Goal: Book appointment/travel/reservation

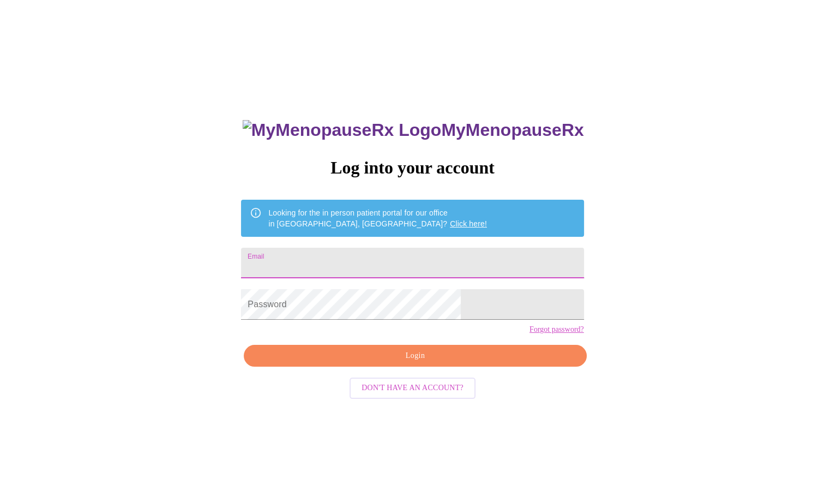
click at [386, 260] on input "Email" at bounding box center [412, 263] width 342 height 31
type input "[EMAIL_ADDRESS][DOMAIN_NAME]"
click at [384, 363] on span "Login" at bounding box center [414, 356] width 317 height 14
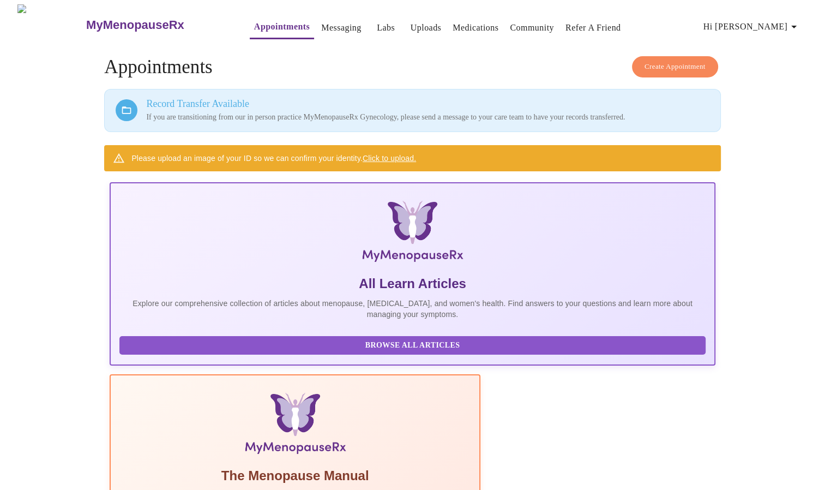
click at [661, 61] on span "Create Appointment" at bounding box center [675, 67] width 61 height 13
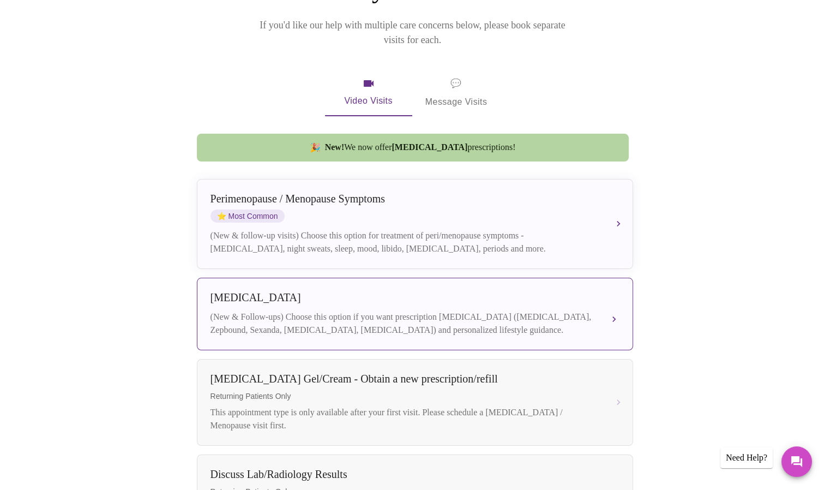
scroll to position [117, 0]
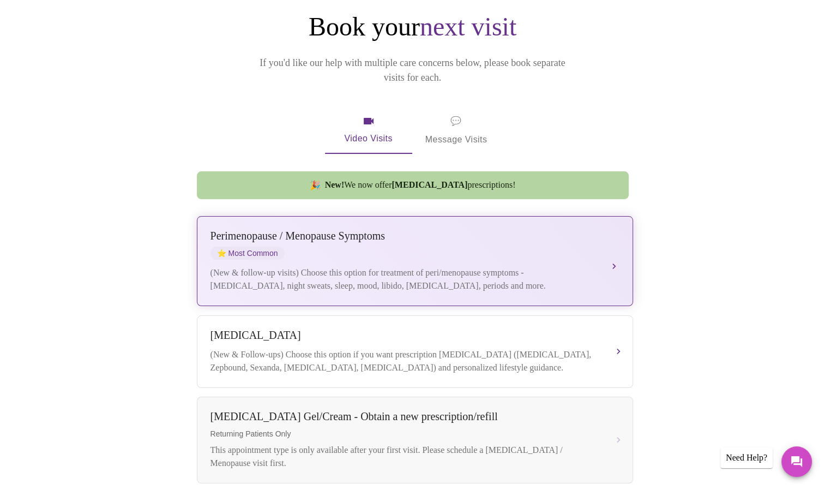
click at [447, 250] on div "[MEDICAL_DATA] / Menopause Symptoms ⭐ Most Common (New & follow-up visits) Choo…" at bounding box center [414, 261] width 409 height 63
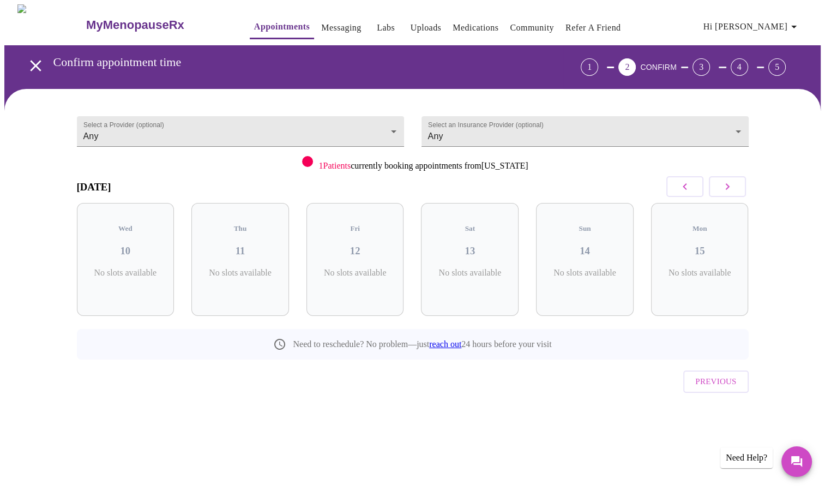
scroll to position [0, 0]
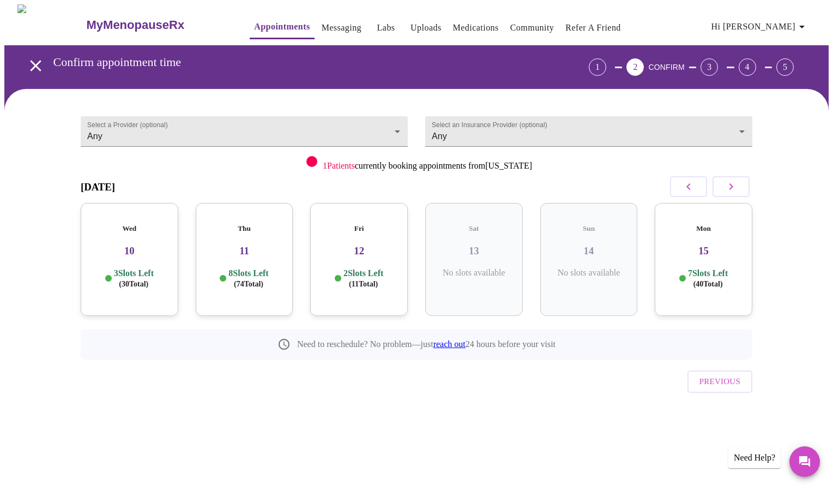
click at [266, 245] on h3 "11" at bounding box center [244, 251] width 80 height 12
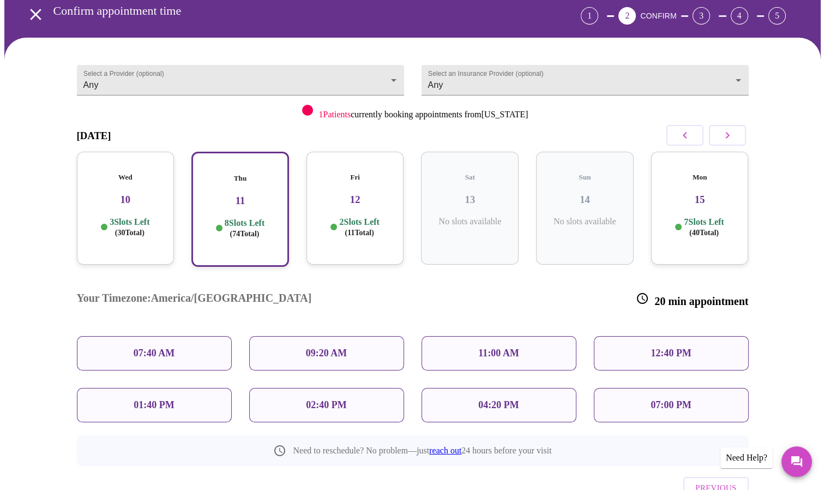
scroll to position [81, 0]
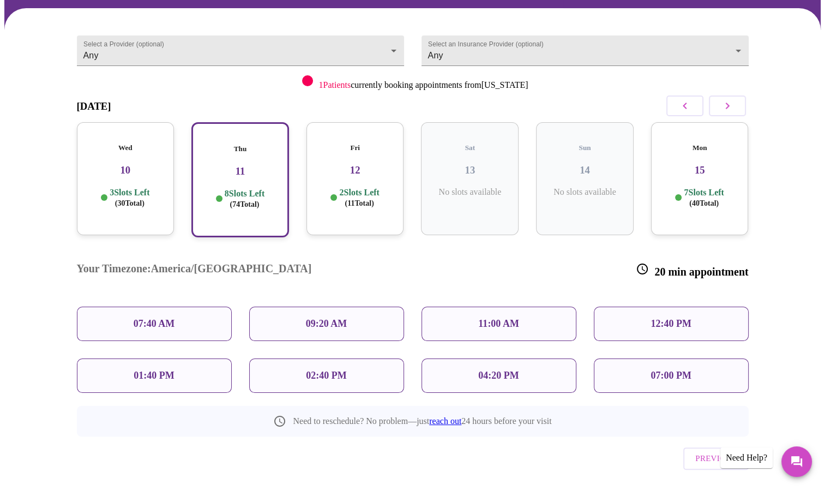
click at [508, 318] on p "11:00 AM" at bounding box center [498, 323] width 41 height 11
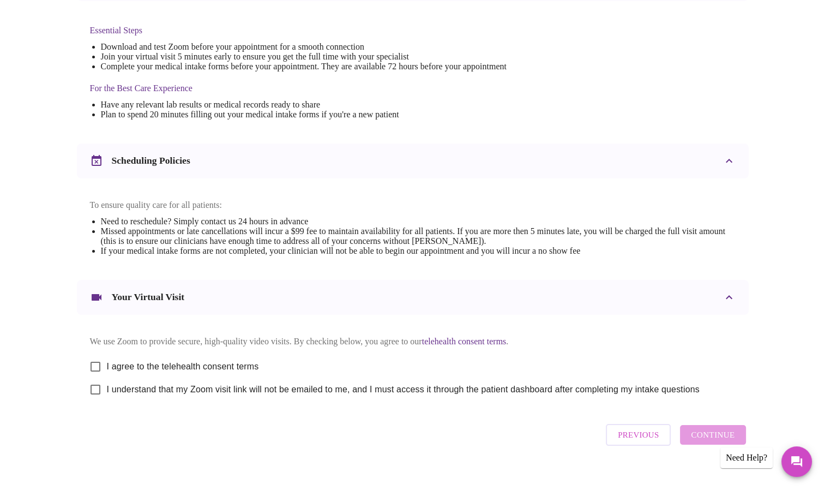
scroll to position [300, 0]
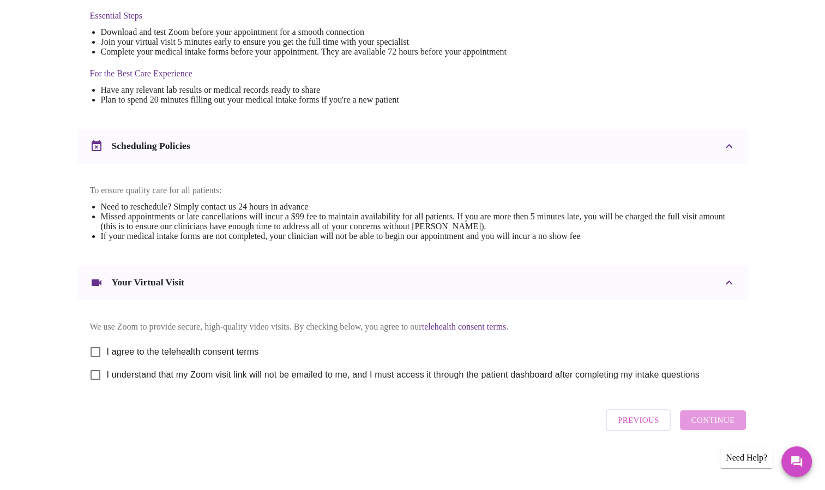
click at [98, 347] on input "I agree to the telehealth consent terms" at bounding box center [95, 351] width 23 height 23
checkbox input "true"
click at [94, 377] on input "I understand that my Zoom visit link will not be emailed to me, and I must acce…" at bounding box center [95, 374] width 23 height 23
checkbox input "true"
click at [706, 420] on span "Continue" at bounding box center [713, 420] width 44 height 14
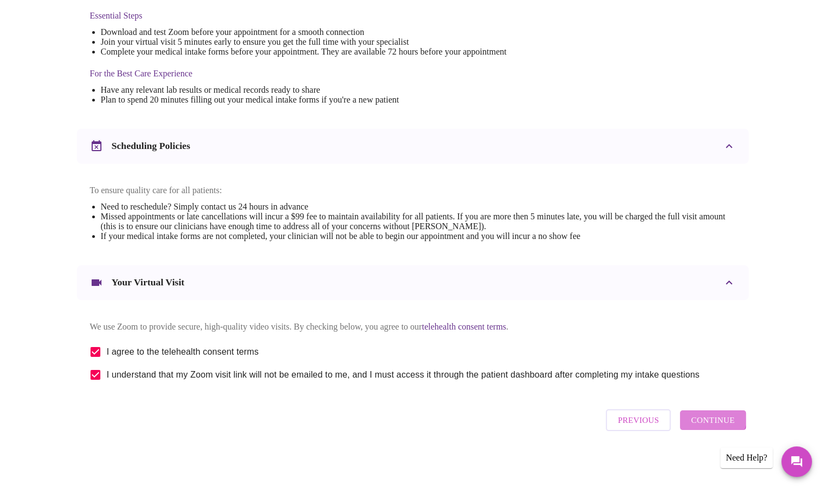
scroll to position [0, 0]
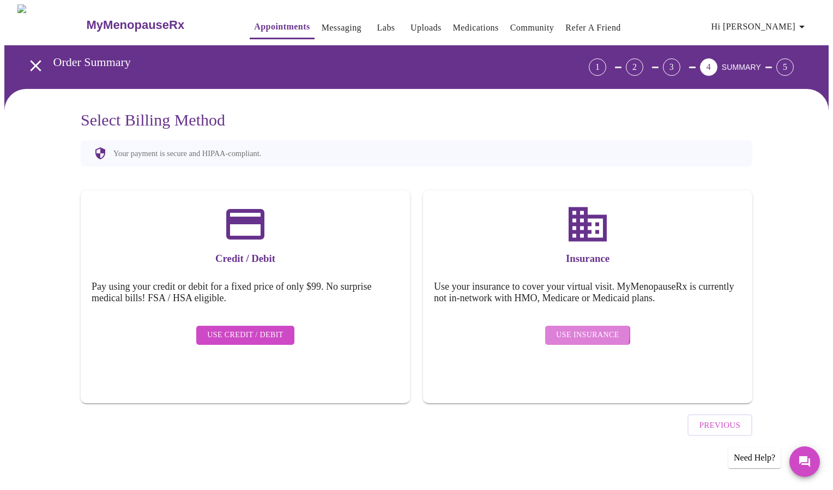
click at [585, 328] on span "Use Insurance" at bounding box center [587, 335] width 63 height 14
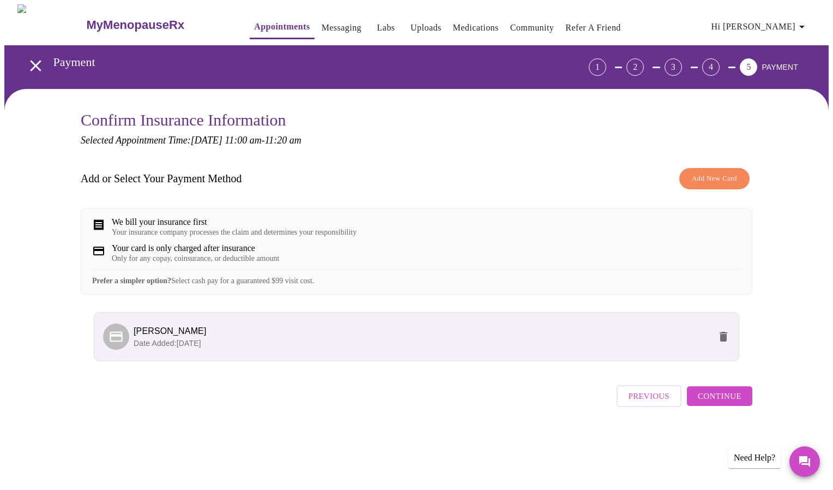
click at [718, 403] on span "Continue" at bounding box center [720, 396] width 44 height 14
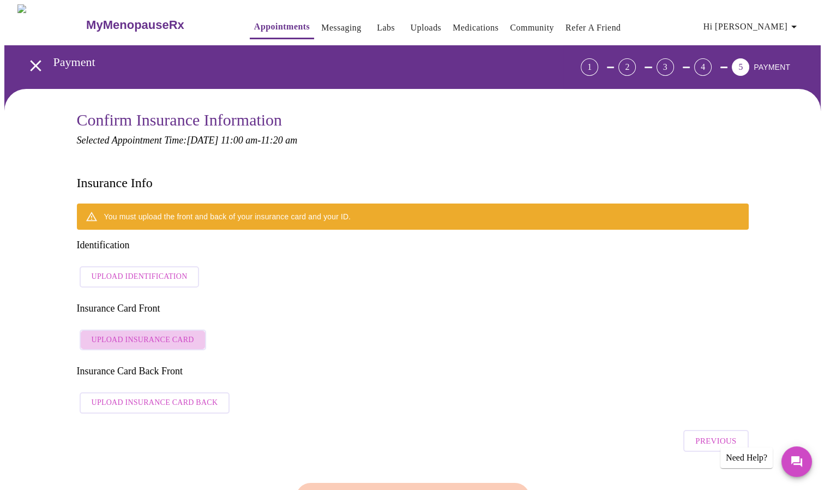
click at [170, 333] on span "Upload Insurance Card" at bounding box center [143, 340] width 103 height 14
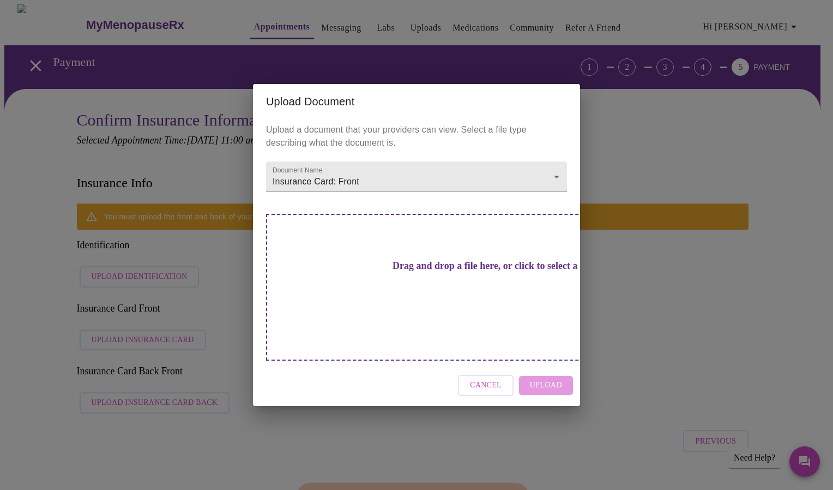
click at [459, 272] on h3 "Drag and drop a file here, or click to select a file" at bounding box center [492, 265] width 301 height 11
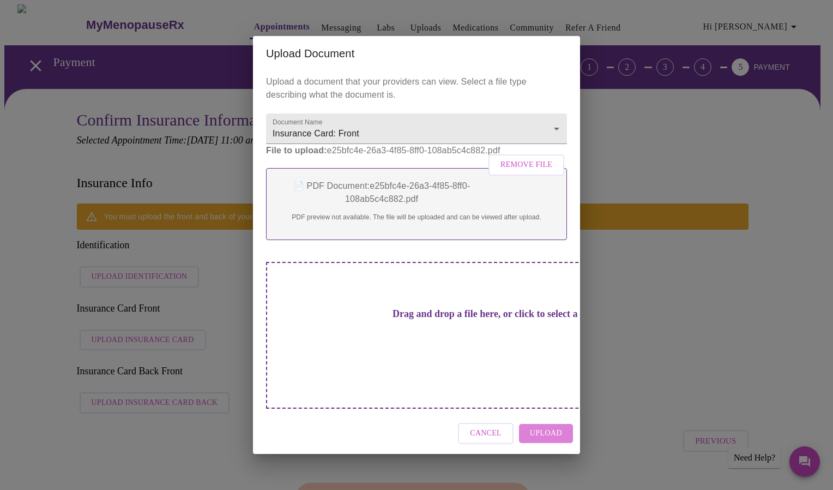
click at [550, 426] on span "Upload" at bounding box center [546, 433] width 32 height 14
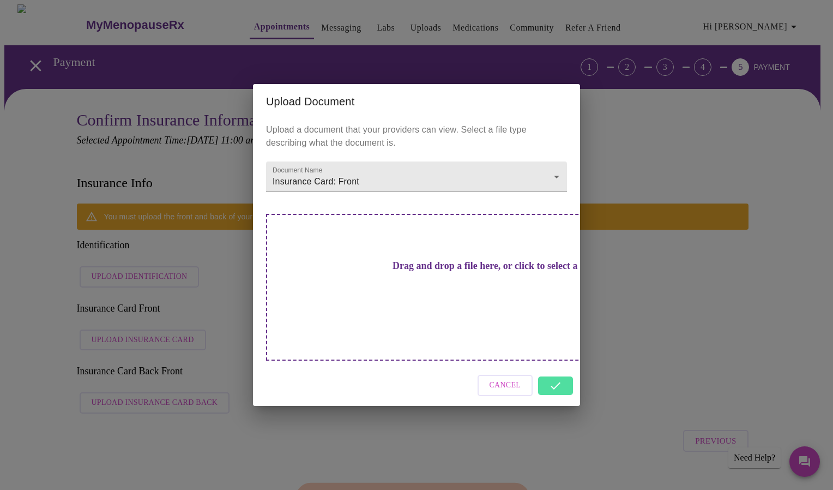
click at [552, 369] on div "Cancel" at bounding box center [416, 385] width 327 height 41
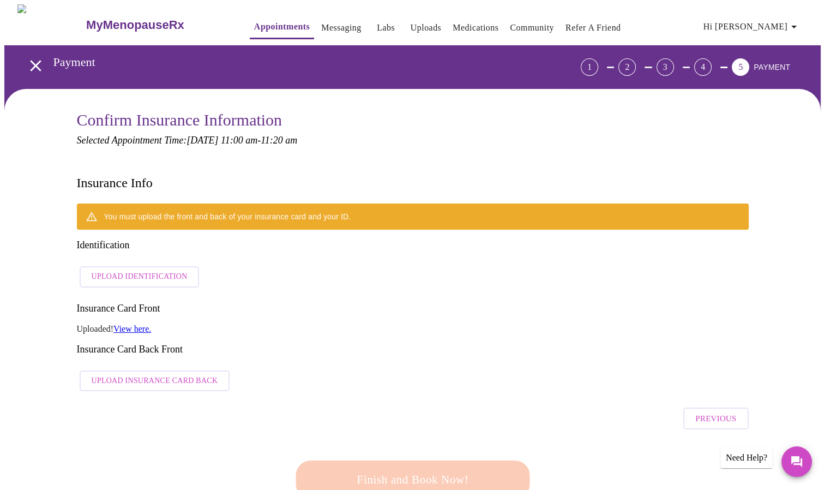
click at [151, 374] on span "Upload Insurance Card Back" at bounding box center [155, 381] width 127 height 14
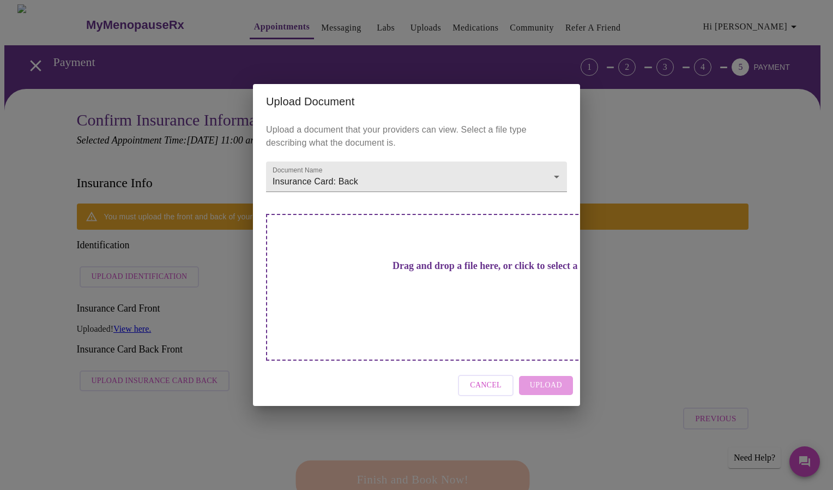
click at [545, 368] on div "Cancel Upload" at bounding box center [416, 385] width 327 height 41
click at [460, 302] on div "Drag and drop a file here, or click to select a file" at bounding box center [493, 287] width 454 height 147
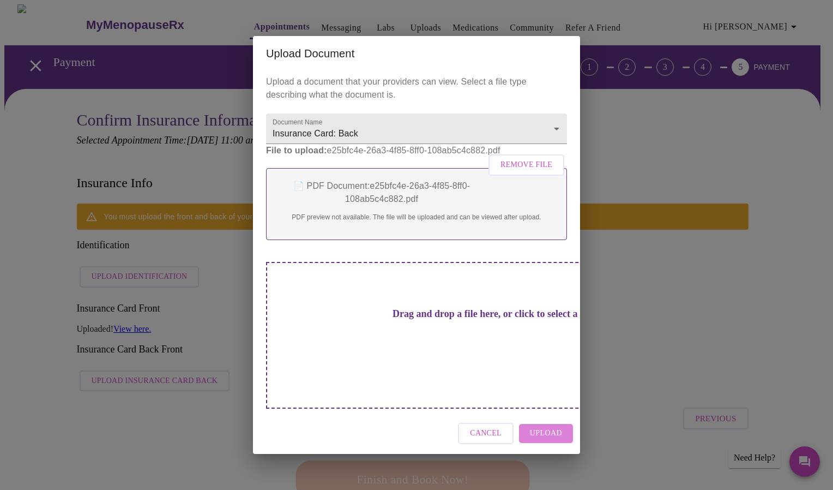
click at [556, 426] on span "Upload" at bounding box center [546, 433] width 32 height 14
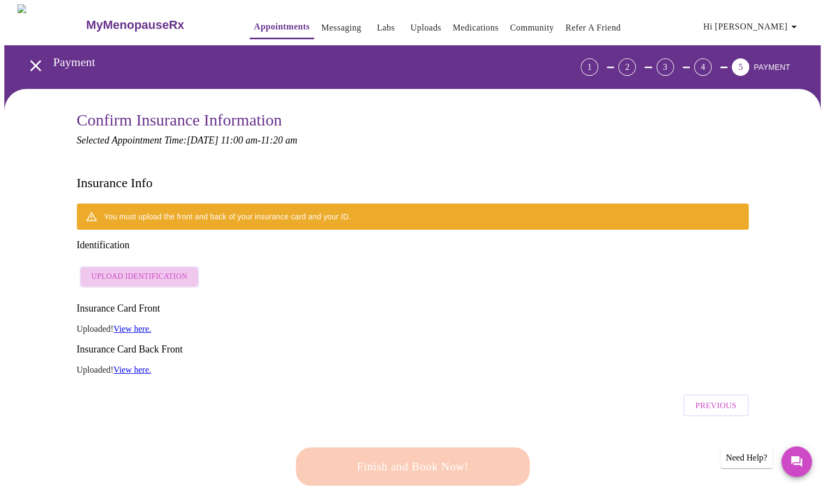
click at [158, 270] on span "Upload Identification" at bounding box center [140, 277] width 96 height 14
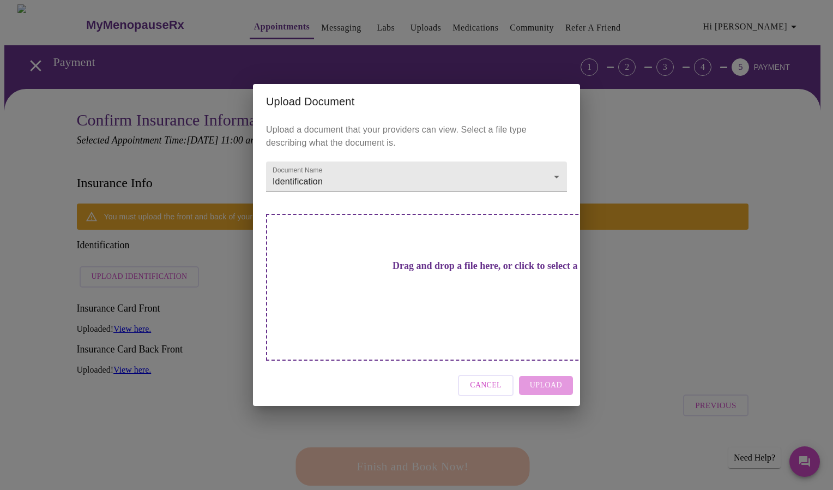
click at [543, 367] on div "Cancel Upload" at bounding box center [416, 385] width 327 height 41
click at [441, 269] on h3 "Drag and drop a file here, or click to select a file" at bounding box center [492, 265] width 301 height 11
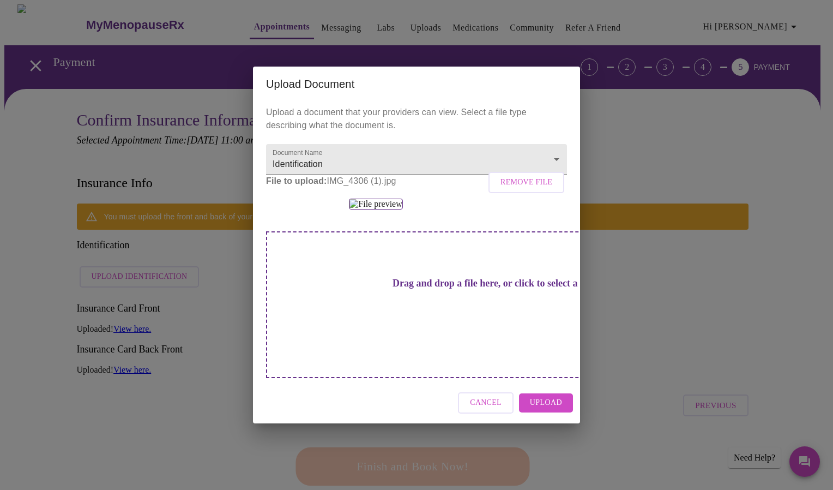
click at [550, 410] on span "Upload" at bounding box center [546, 403] width 32 height 14
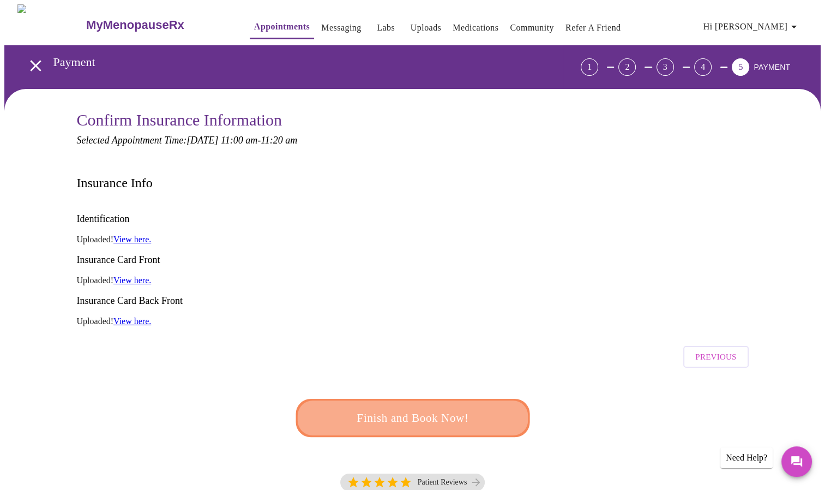
click at [432, 407] on span "Finish and Book Now!" at bounding box center [412, 417] width 210 height 21
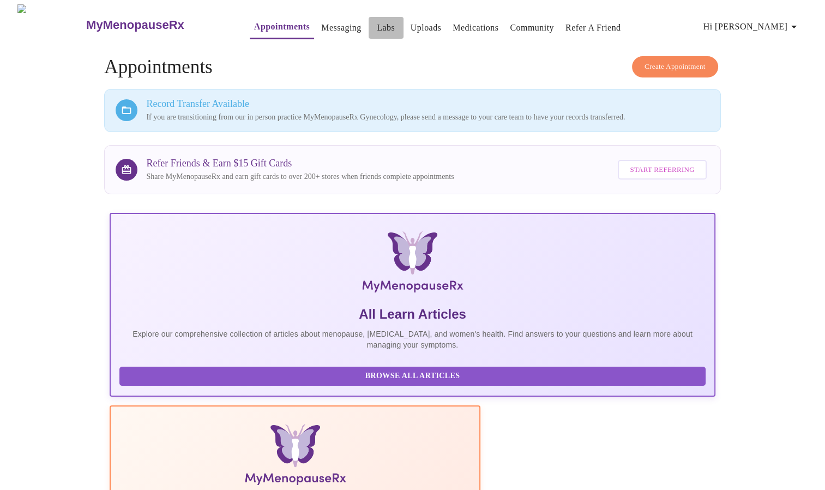
click at [377, 24] on link "Labs" at bounding box center [386, 27] width 18 height 15
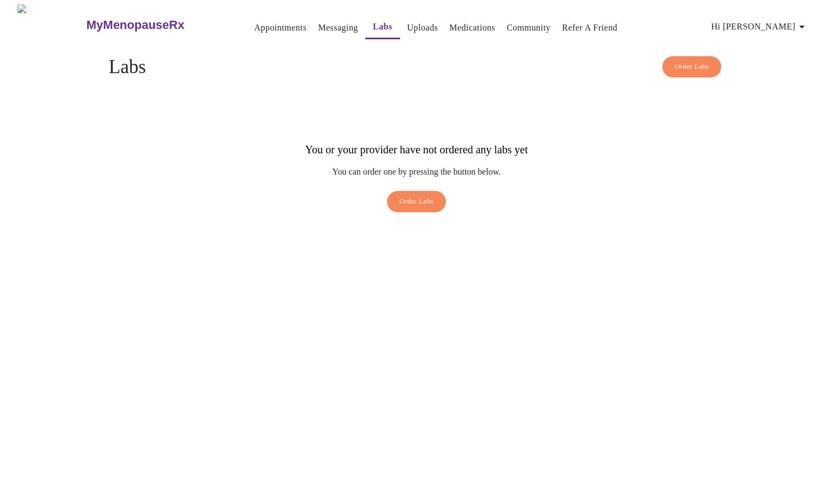
click at [142, 19] on h3 "MyMenopauseRx" at bounding box center [136, 25] width 98 height 14
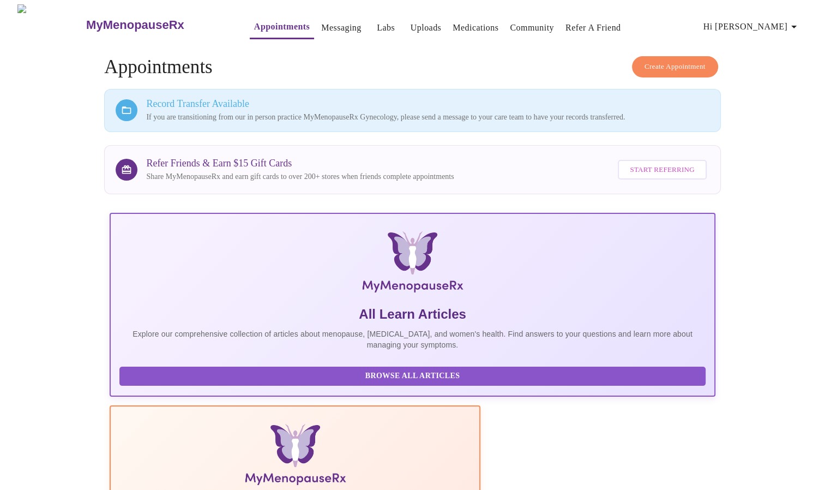
scroll to position [161, 0]
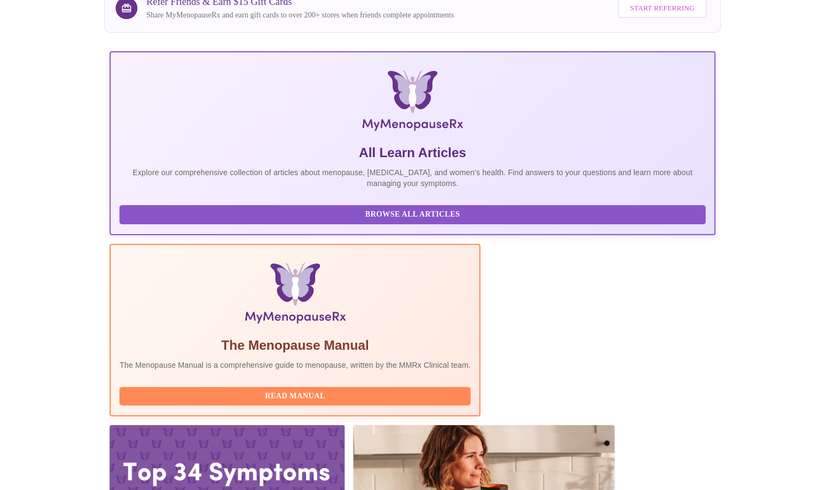
click at [195, 221] on span "Browse All Articles" at bounding box center [412, 215] width 564 height 14
